Goal: Use online tool/utility

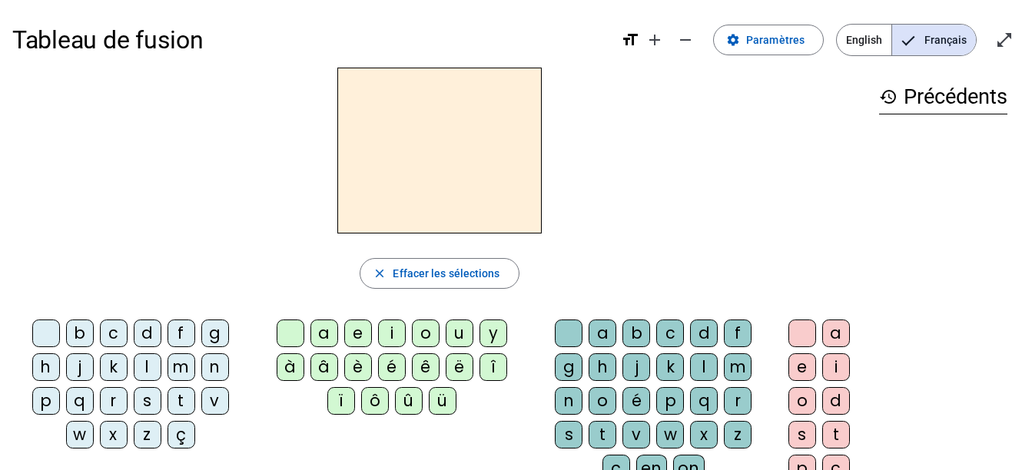
click at [172, 369] on div "m" at bounding box center [182, 368] width 28 height 28
click at [331, 337] on div "a" at bounding box center [325, 334] width 28 height 28
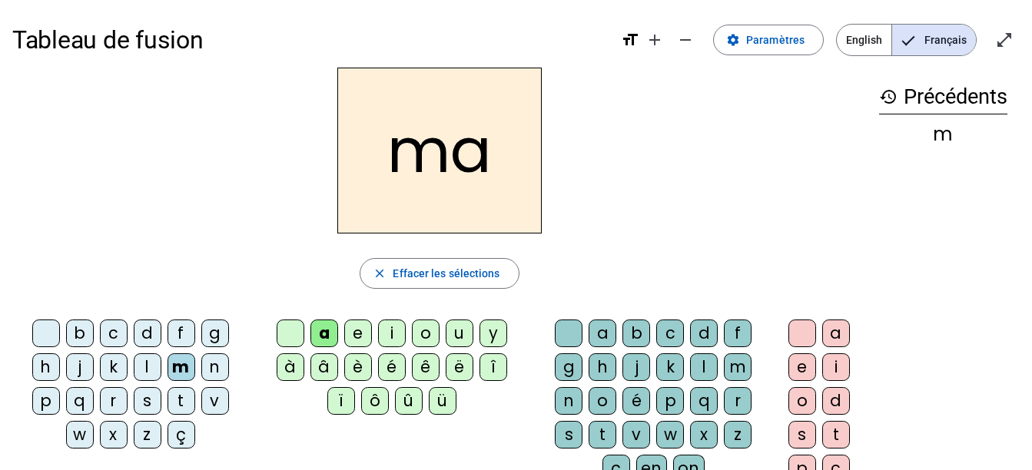
click at [184, 400] on div "t" at bounding box center [182, 401] width 28 height 28
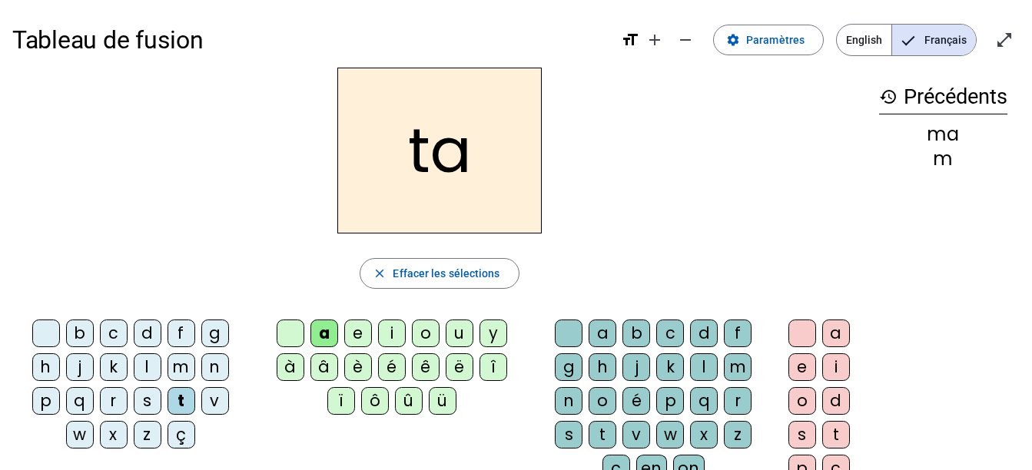
click at [148, 372] on div "l" at bounding box center [148, 368] width 28 height 28
click at [349, 323] on div "e" at bounding box center [358, 334] width 28 height 28
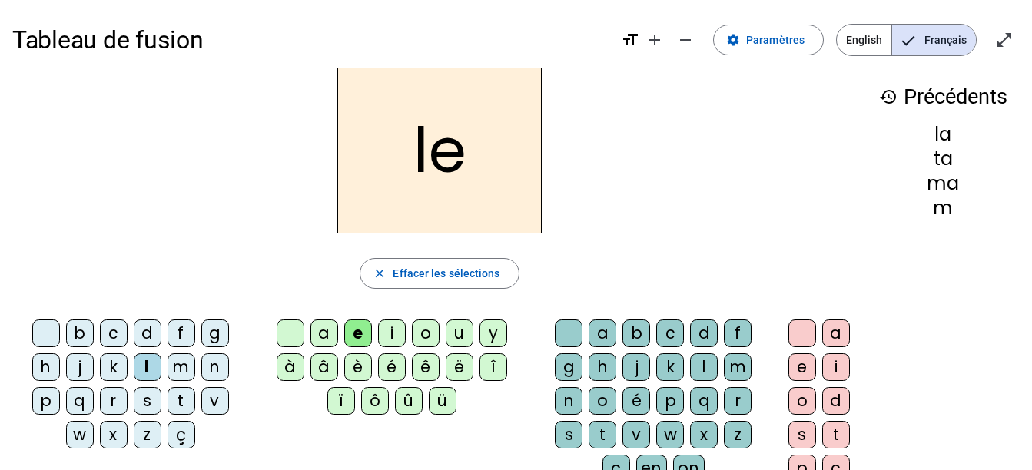
click at [458, 337] on div "u" at bounding box center [460, 334] width 28 height 28
click at [177, 402] on div "t" at bounding box center [182, 401] width 28 height 28
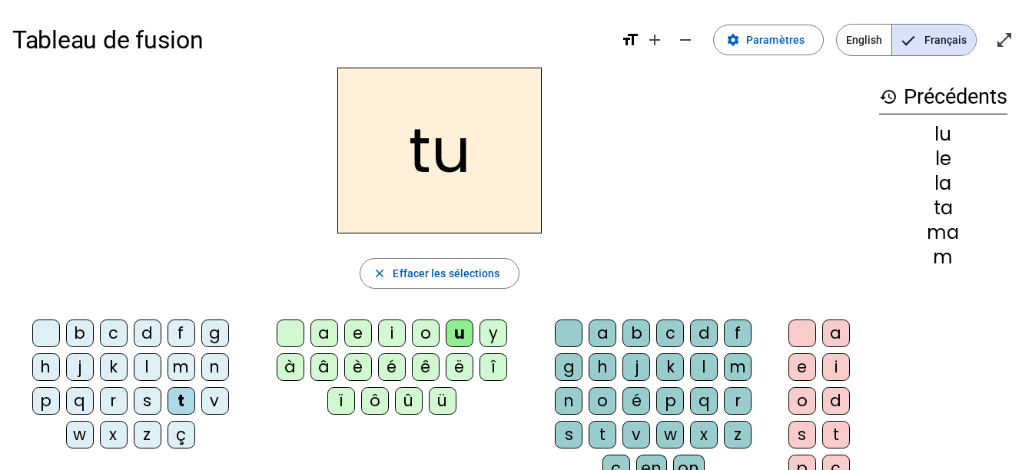
click at [143, 336] on div "d" at bounding box center [148, 334] width 28 height 28
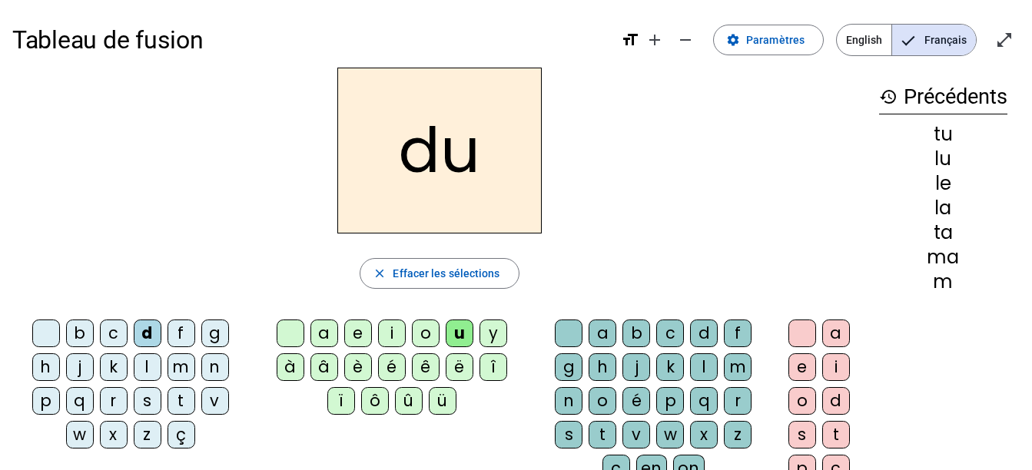
click at [361, 338] on div "e" at bounding box center [358, 334] width 28 height 28
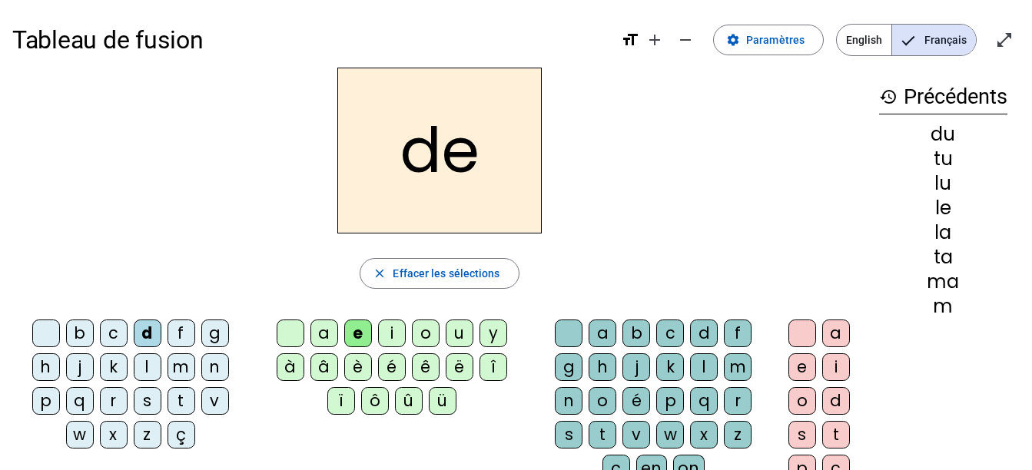
click at [177, 373] on div "m" at bounding box center [182, 368] width 28 height 28
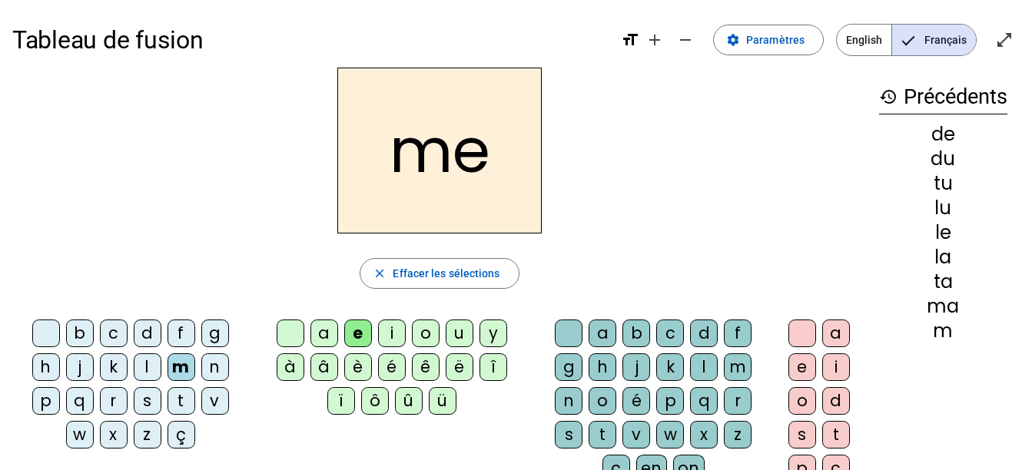
click at [75, 365] on div "j" at bounding box center [80, 368] width 28 height 28
